Goal: Task Accomplishment & Management: Use online tool/utility

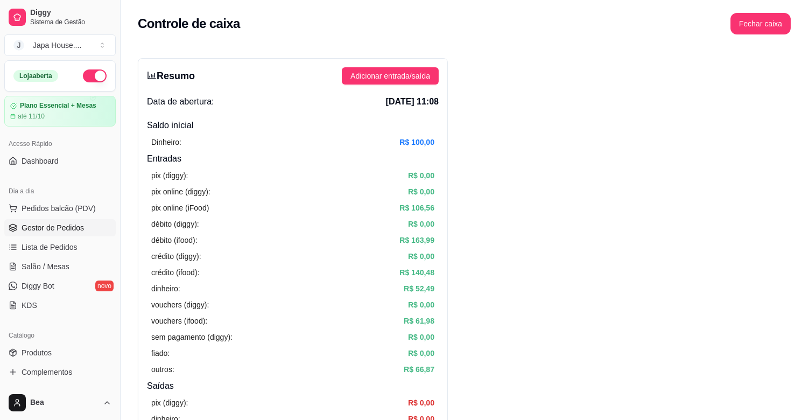
click at [71, 234] on link "Gestor de Pedidos" at bounding box center [59, 227] width 111 height 17
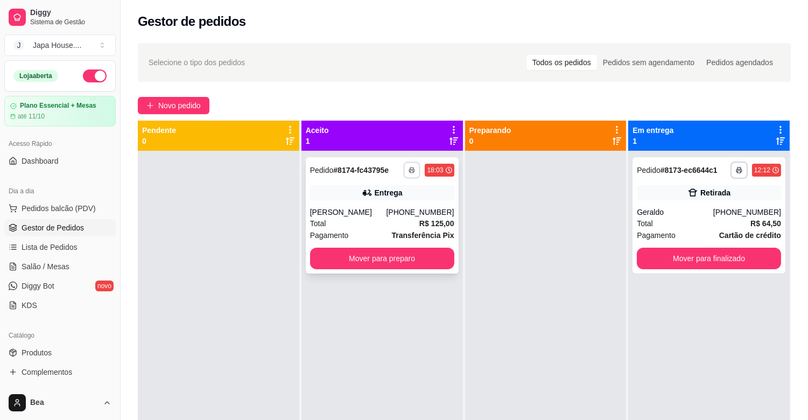
click at [410, 170] on icon "button" at bounding box center [412, 171] width 5 height 2
click at [399, 204] on button "IMPRESSORA" at bounding box center [379, 207] width 75 height 17
click at [412, 169] on icon "button" at bounding box center [412, 170] width 6 height 6
click at [401, 208] on button "IMPRESSORA" at bounding box center [379, 207] width 75 height 17
click at [412, 167] on icon "button" at bounding box center [412, 170] width 6 height 6
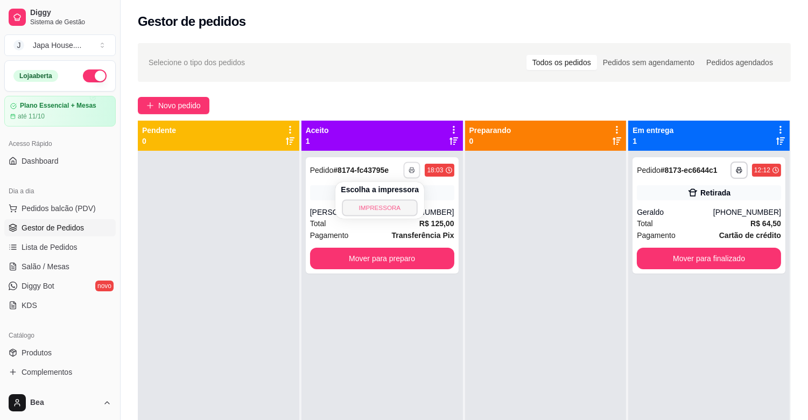
click at [398, 211] on button "IMPRESSORA" at bounding box center [379, 207] width 75 height 17
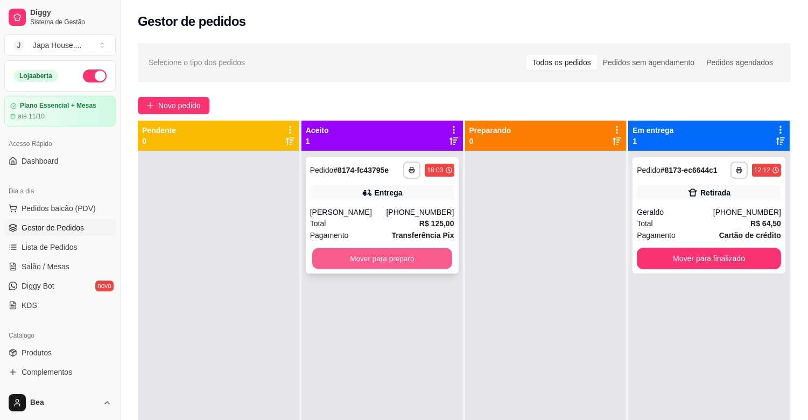
click at [404, 250] on button "Mover para preparo" at bounding box center [382, 258] width 140 height 21
